Goal: Transaction & Acquisition: Purchase product/service

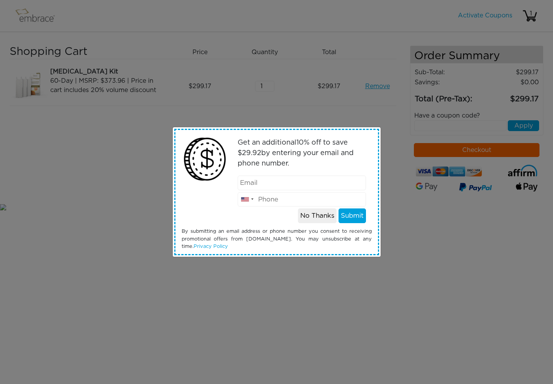
click at [388, 159] on div "Get an additional 10 % off to save $ 29.92 by entering your email and phone num…" at bounding box center [276, 192] width 553 height 384
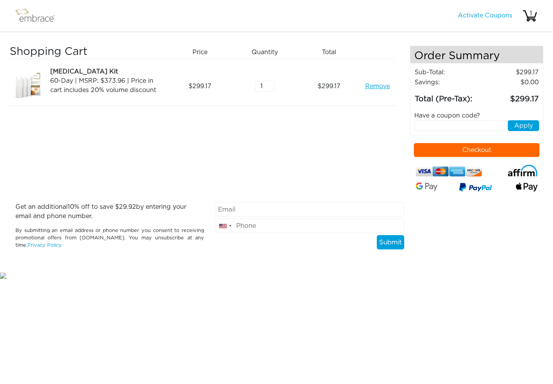
drag, startPoint x: 439, startPoint y: 124, endPoint x: 472, endPoint y: 124, distance: 32.5
click at [441, 124] on input "text" at bounding box center [460, 125] width 92 height 11
paste input "SEPTEMBERSTEAL"
type input "SEPTEMBERSTEAL"
click at [524, 124] on button "Apply" at bounding box center [523, 125] width 31 height 11
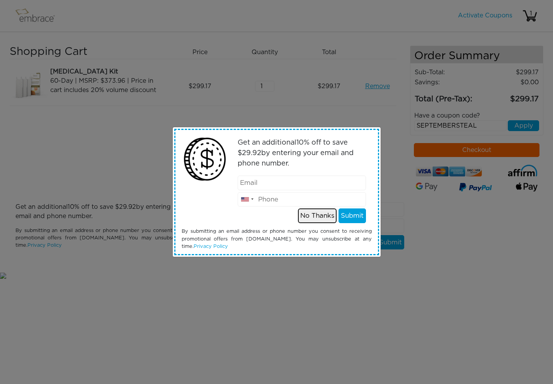
click at [322, 217] on button "No Thanks" at bounding box center [317, 215] width 39 height 15
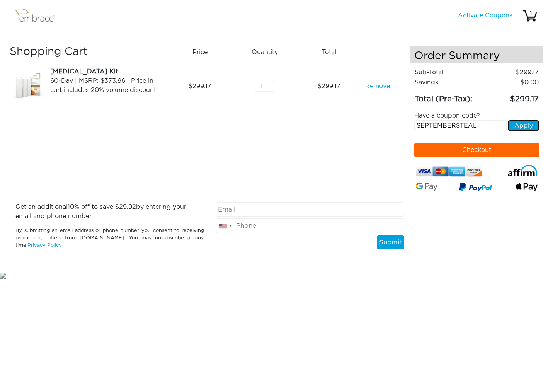
click at [527, 125] on button "Apply" at bounding box center [523, 125] width 31 height 11
click at [519, 128] on button "Apply" at bounding box center [523, 125] width 31 height 11
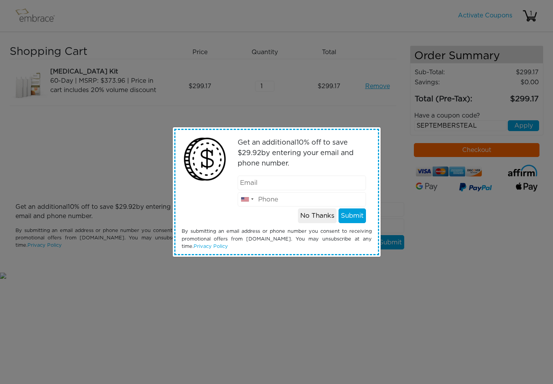
click at [481, 150] on div "Get an additional 10 % off to save $ 29.92 by entering your email and phone num…" at bounding box center [276, 192] width 553 height 384
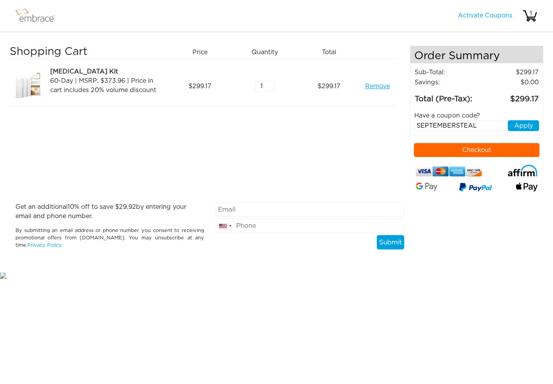
click at [452, 152] on button "Checkout" at bounding box center [477, 150] width 126 height 14
